Goal: Information Seeking & Learning: Compare options

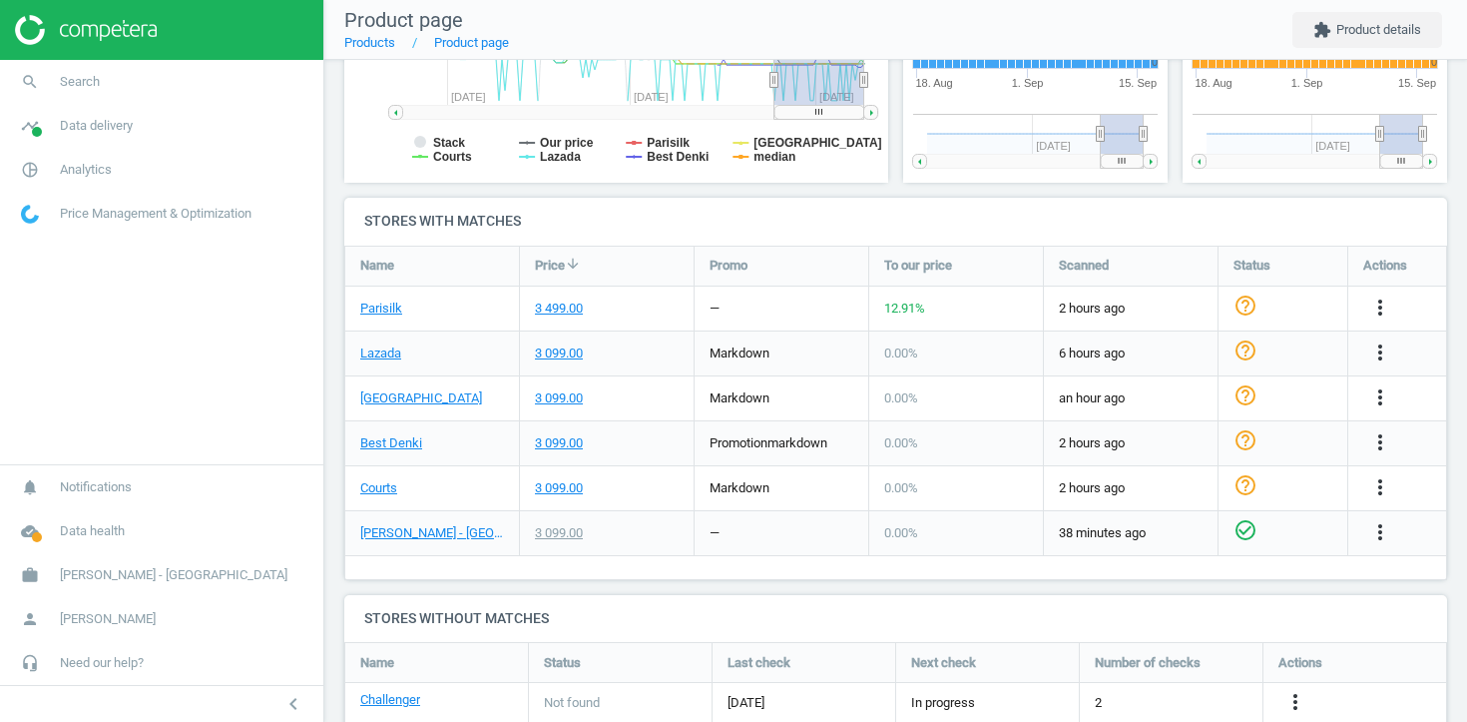
scroll to position [562, 0]
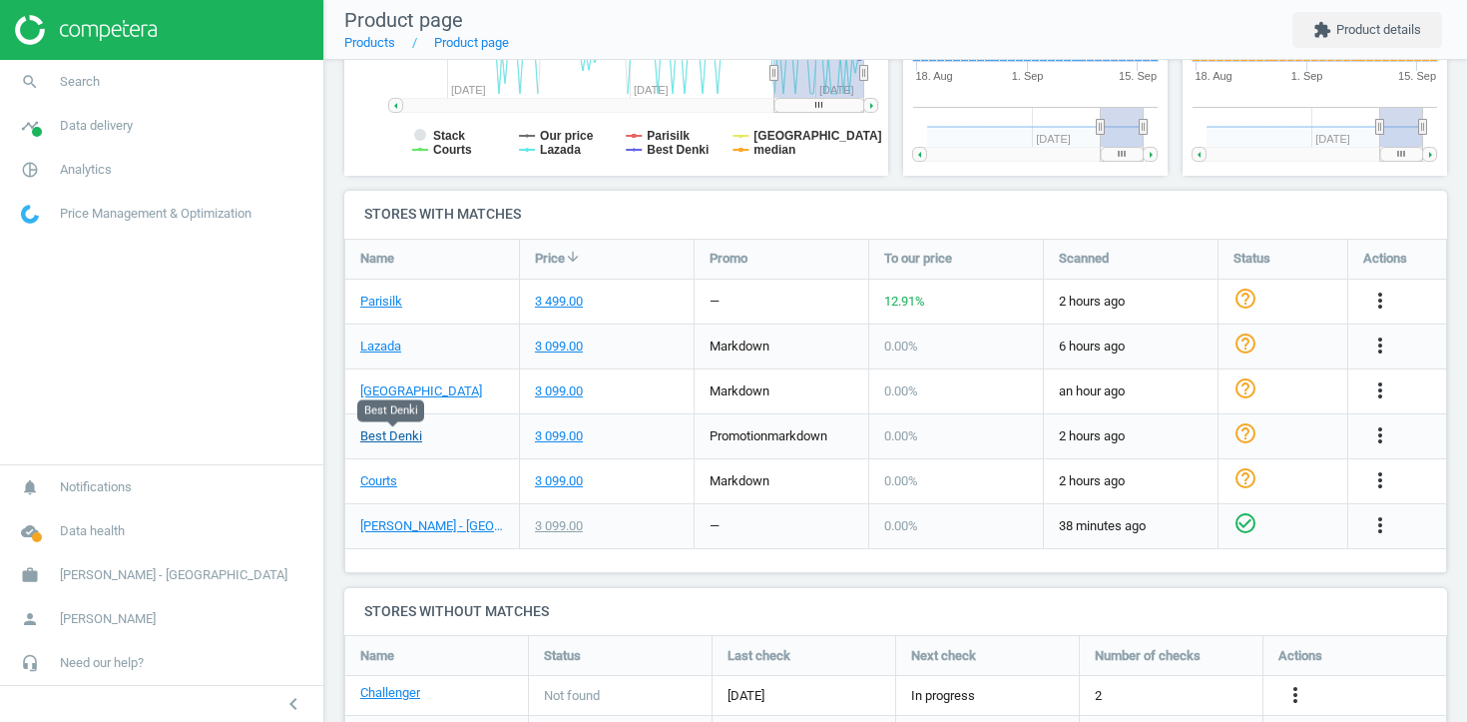
click at [406, 439] on link "Best Denki" at bounding box center [391, 436] width 62 height 18
click at [627, 422] on div "3 099.00" at bounding box center [607, 436] width 174 height 44
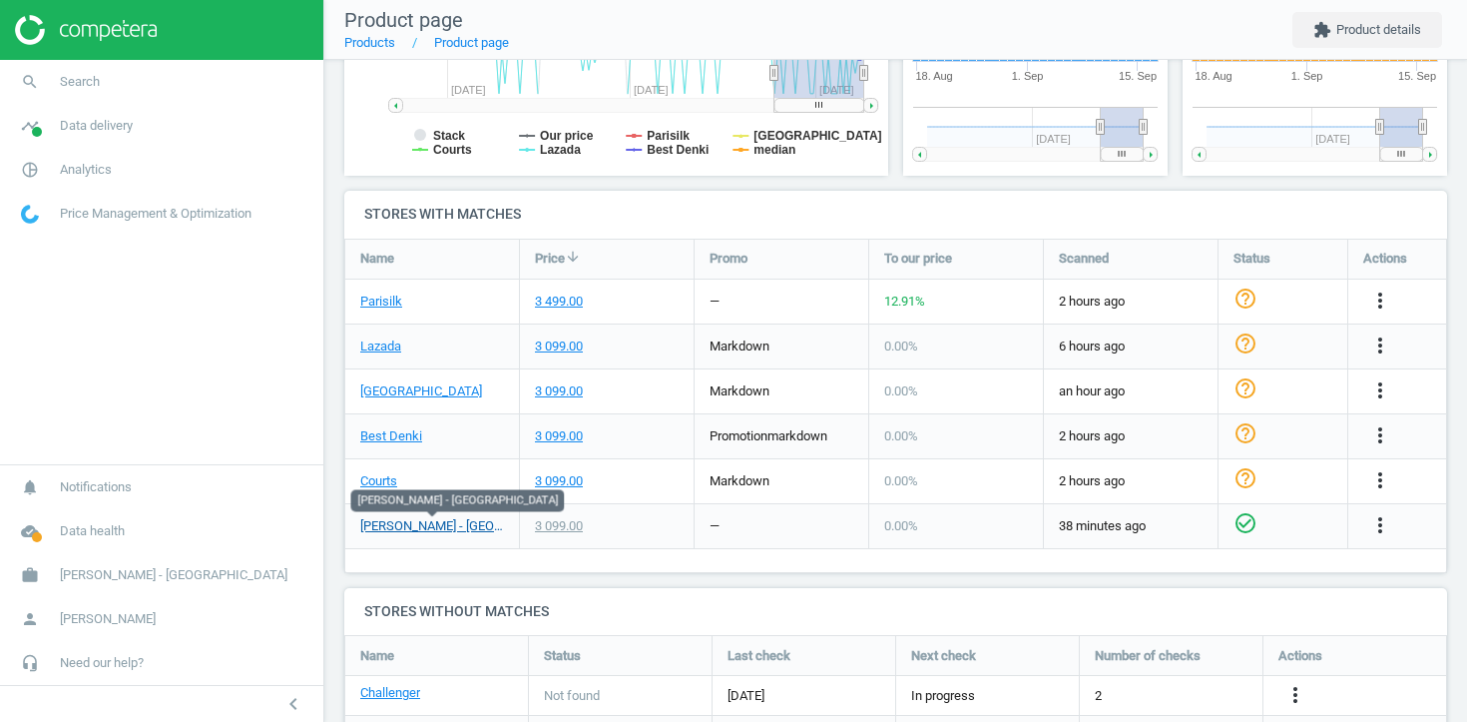
click at [440, 520] on link "[PERSON_NAME] - [GEOGRAPHIC_DATA]" at bounding box center [432, 526] width 144 height 18
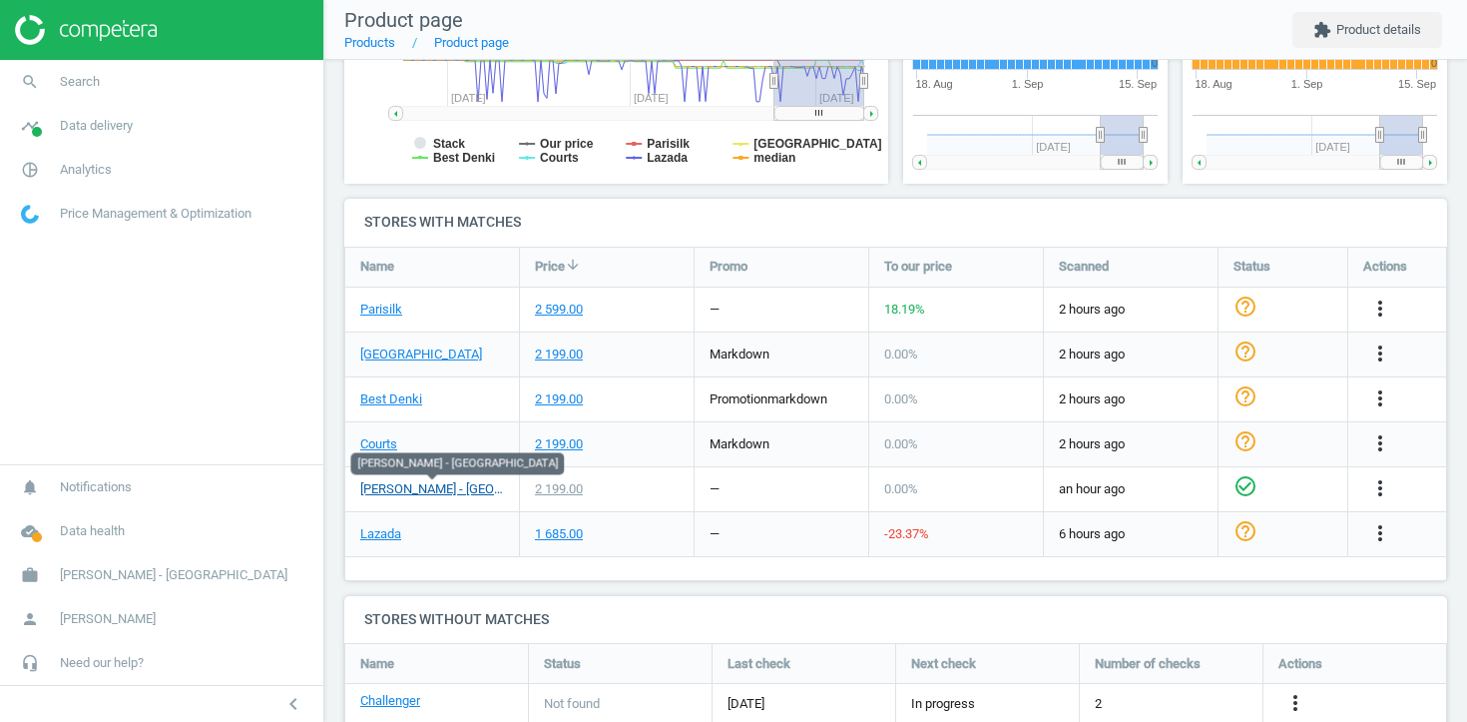
click at [402, 486] on link "[PERSON_NAME] - [GEOGRAPHIC_DATA]" at bounding box center [432, 489] width 144 height 18
click at [636, 492] on div "2 199.00" at bounding box center [607, 489] width 174 height 44
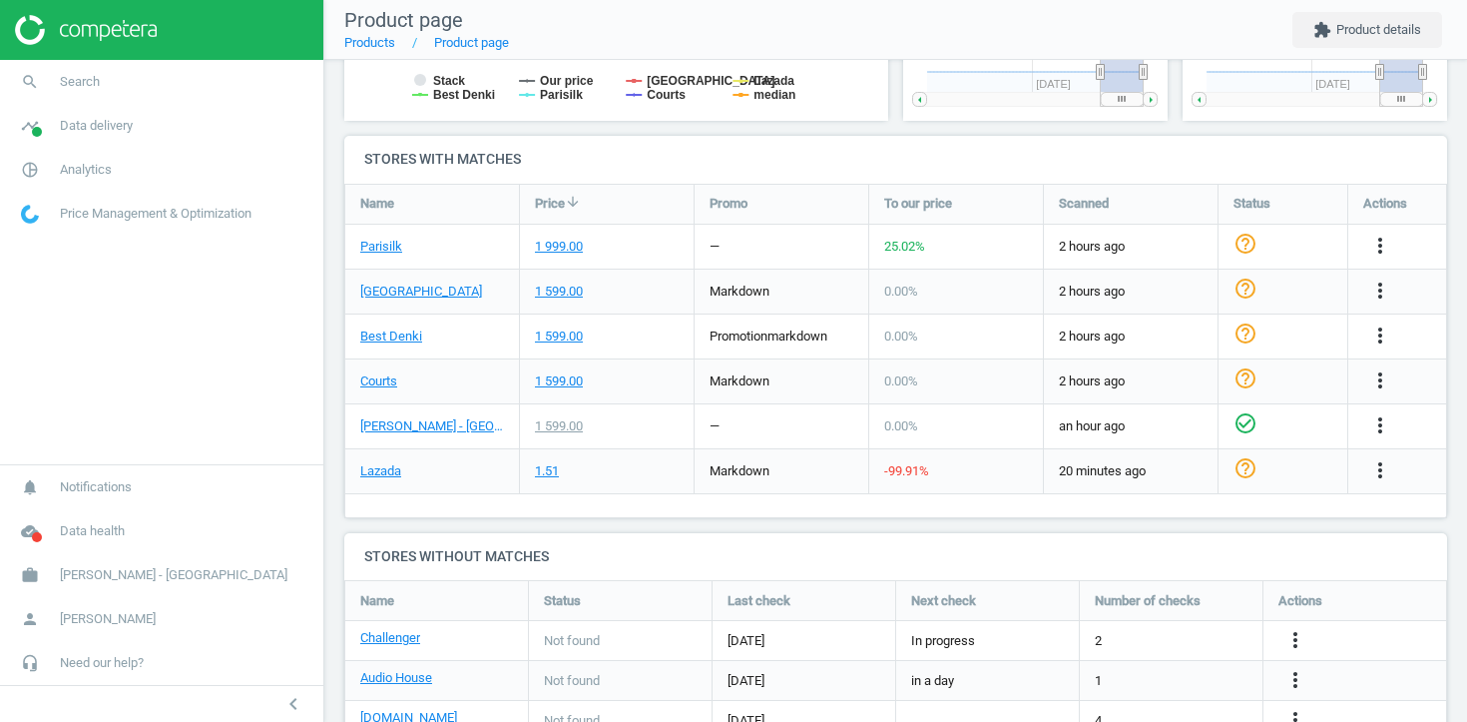
scroll to position [616, 0]
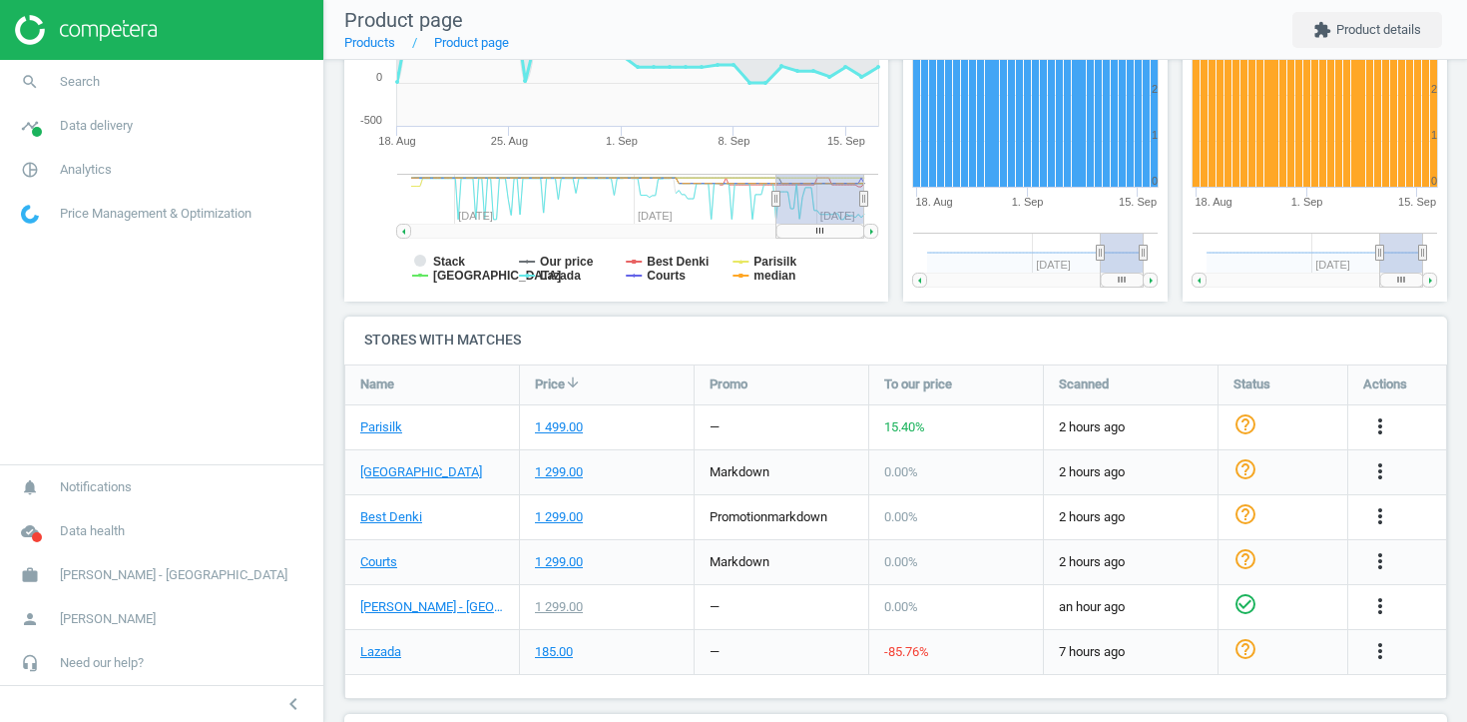
scroll to position [445, 0]
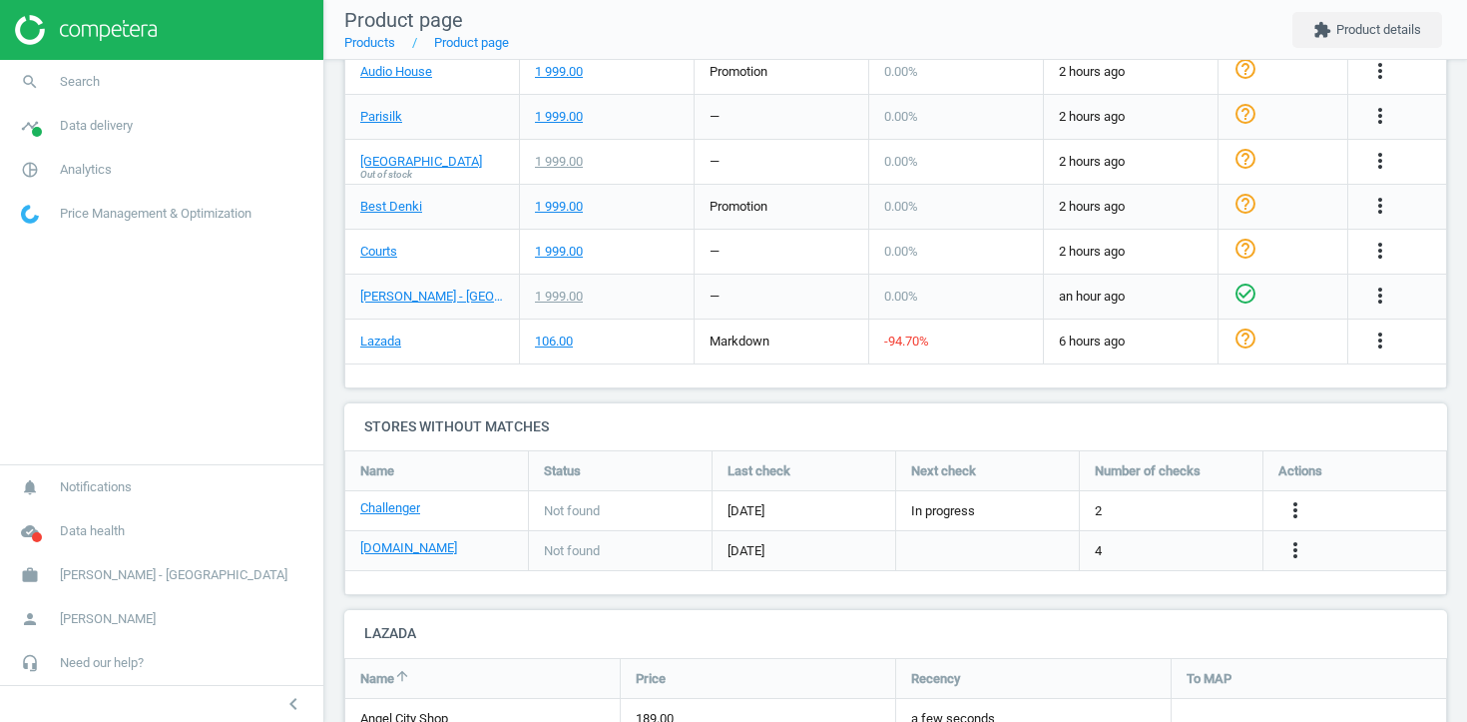
scroll to position [768, 0]
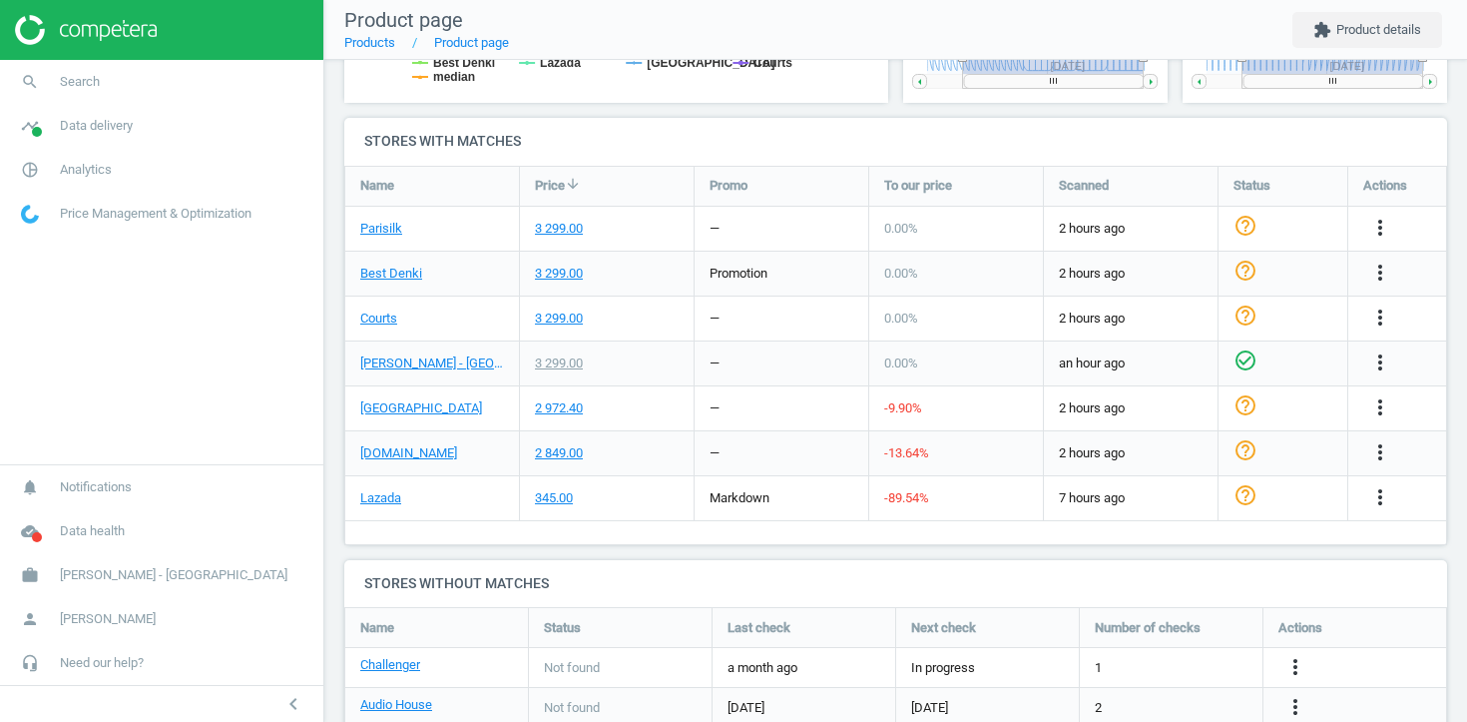
scroll to position [640, 0]
